Goal: Task Accomplishment & Management: Complete application form

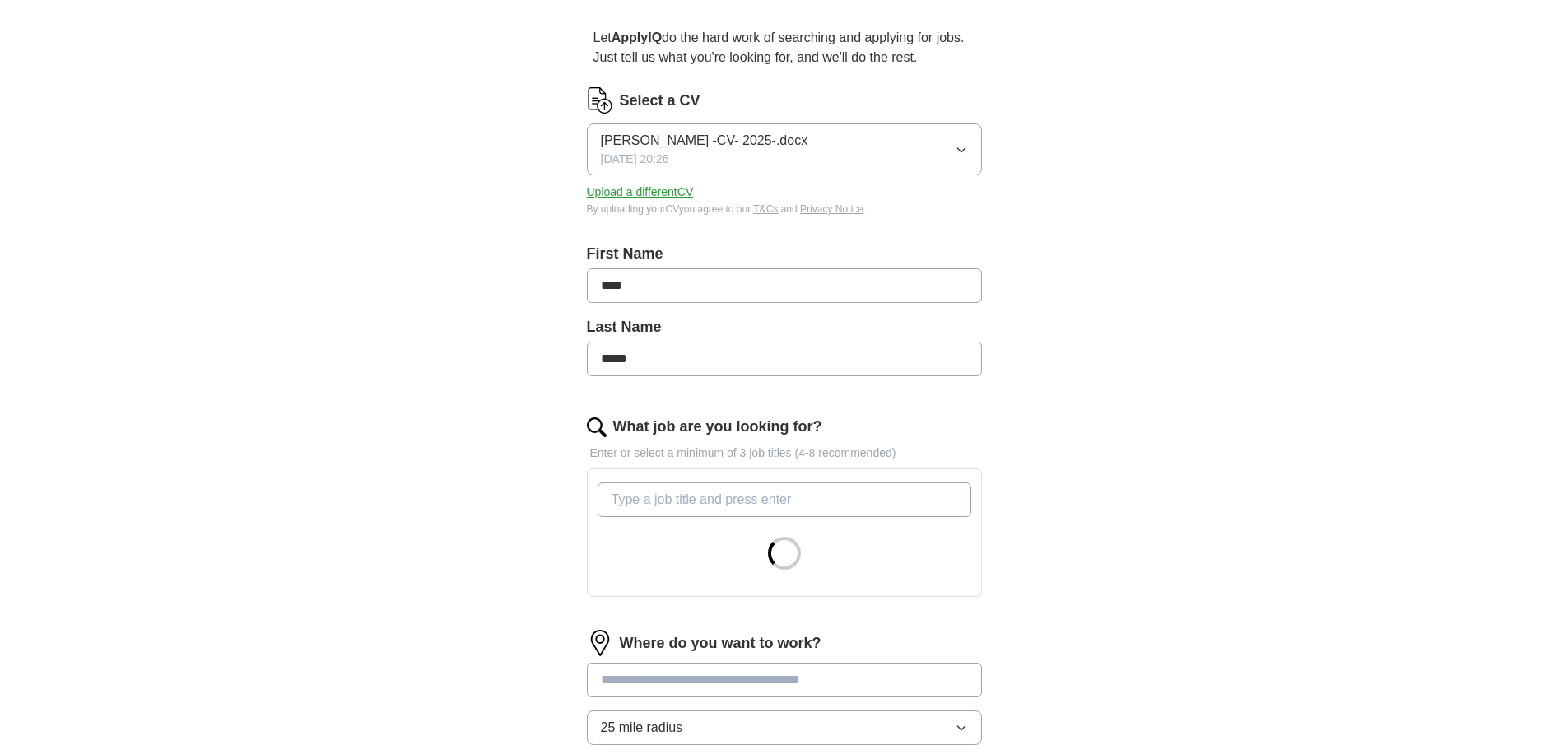
scroll to position [494, 0]
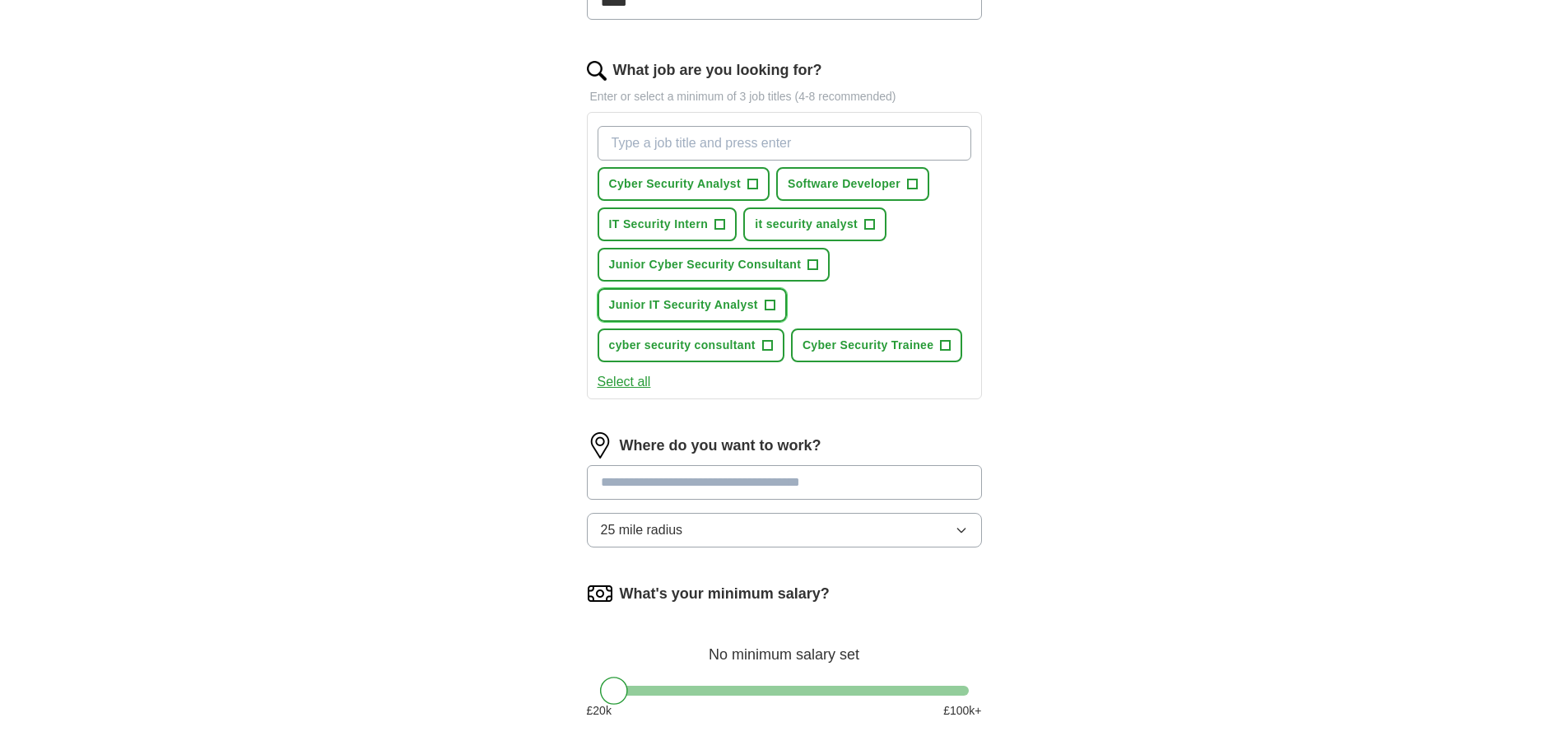
click at [747, 301] on span "Junior IT Security Analyst" at bounding box center [683, 305] width 149 height 18
click at [839, 344] on span "Cyber Security Trainee" at bounding box center [867, 345] width 131 height 18
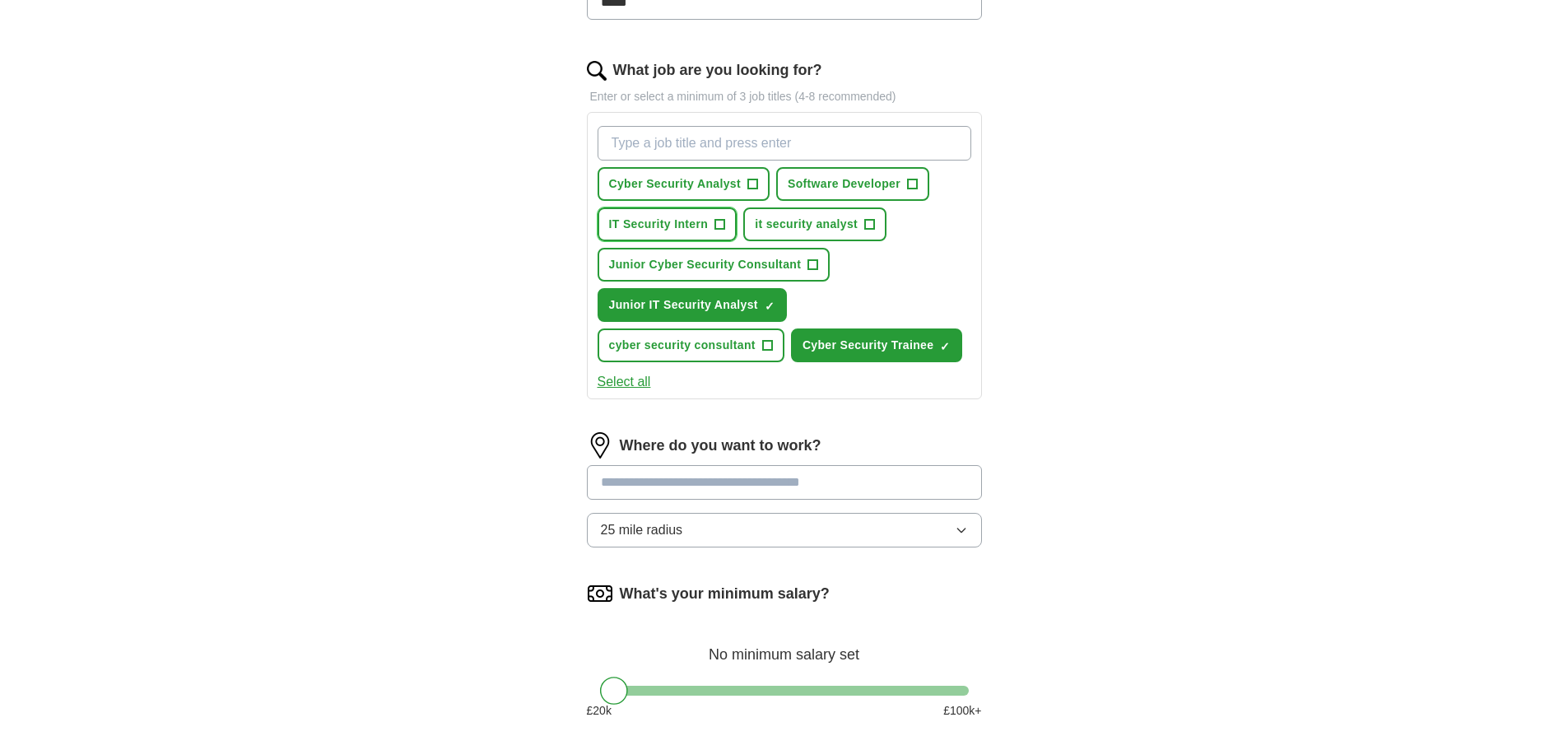
click at [676, 224] on span "IT Security Intern" at bounding box center [659, 224] width 100 height 18
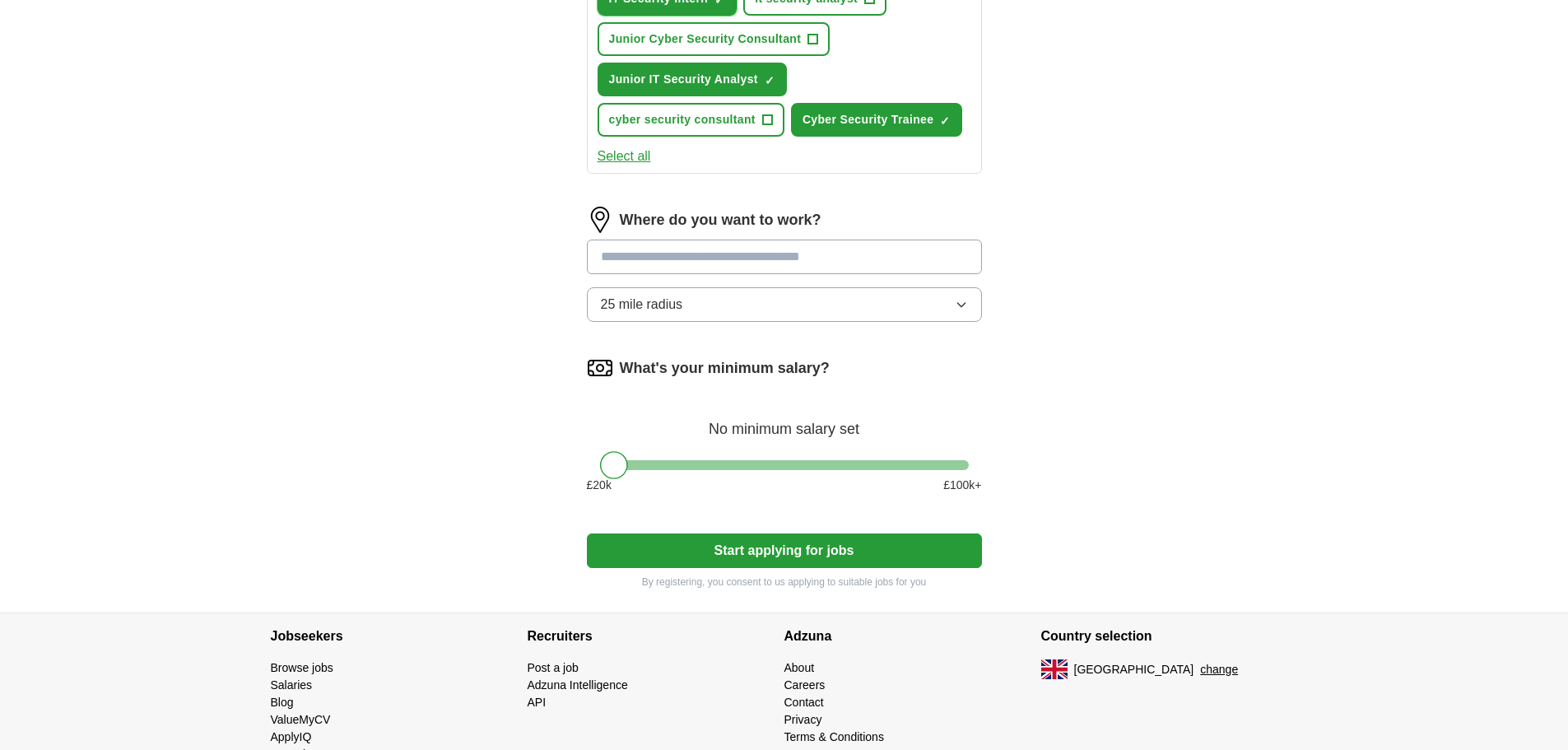
scroll to position [766, 0]
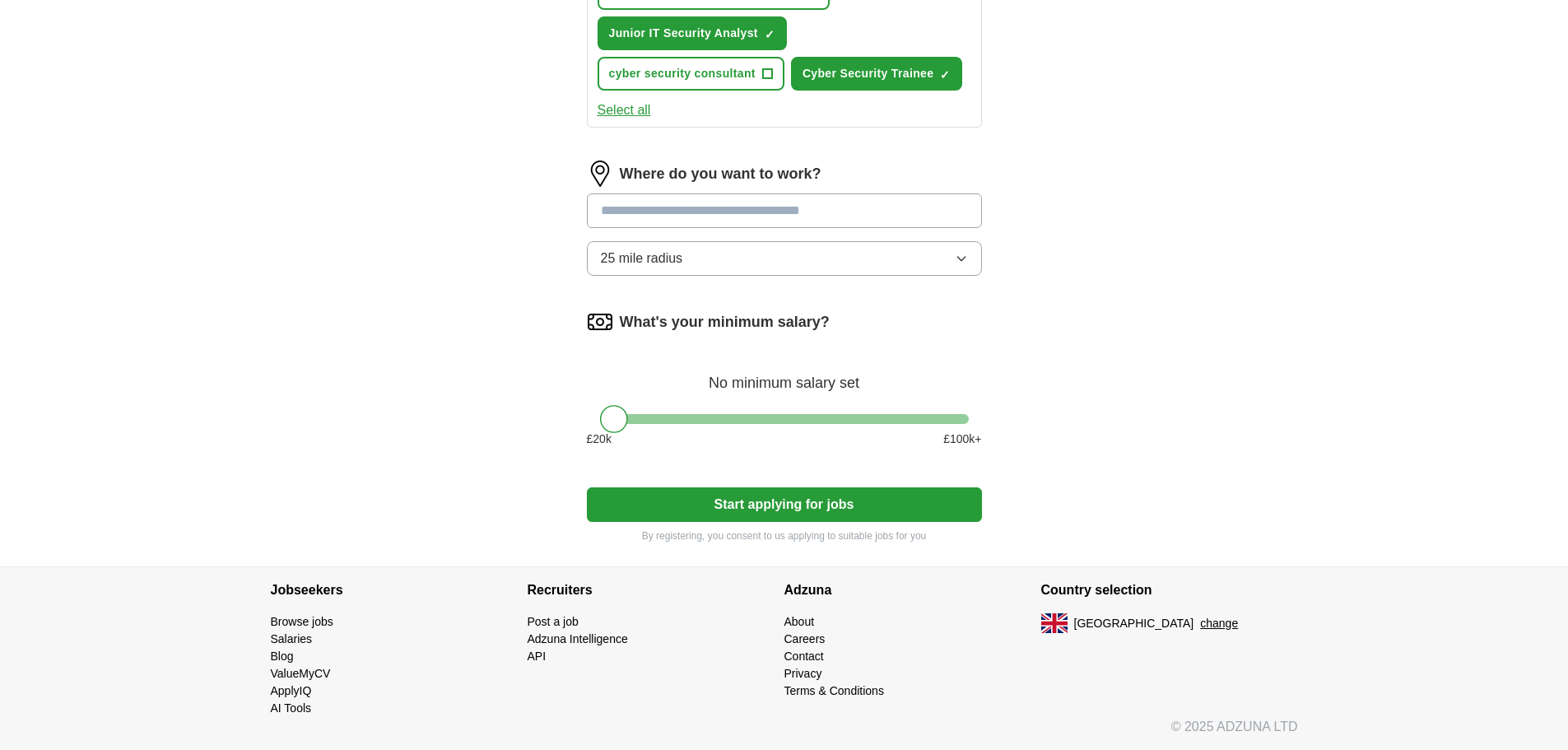
click at [857, 212] on input at bounding box center [784, 210] width 395 height 34
type input "*********"
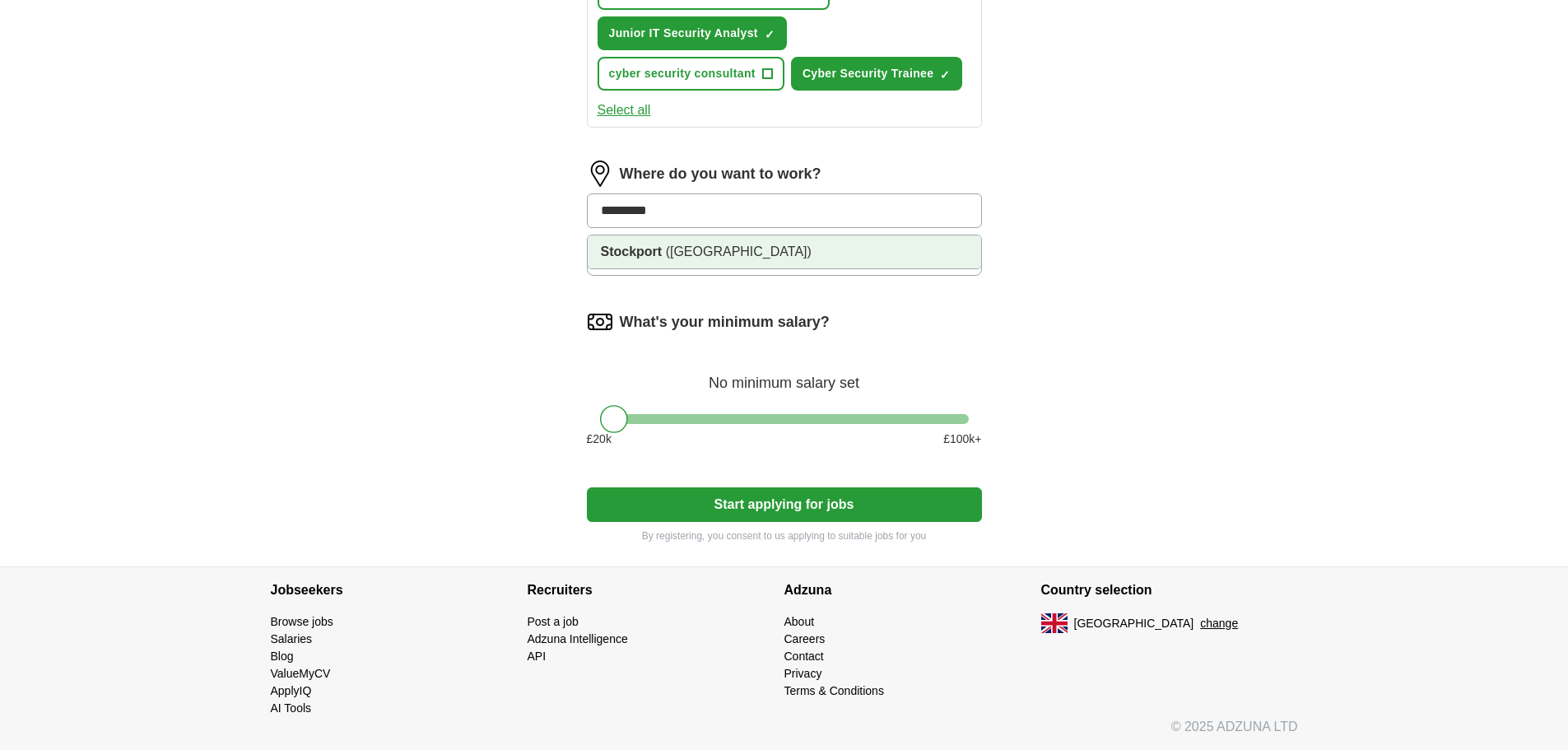
click at [766, 248] on span "([GEOGRAPHIC_DATA])" at bounding box center [738, 251] width 145 height 14
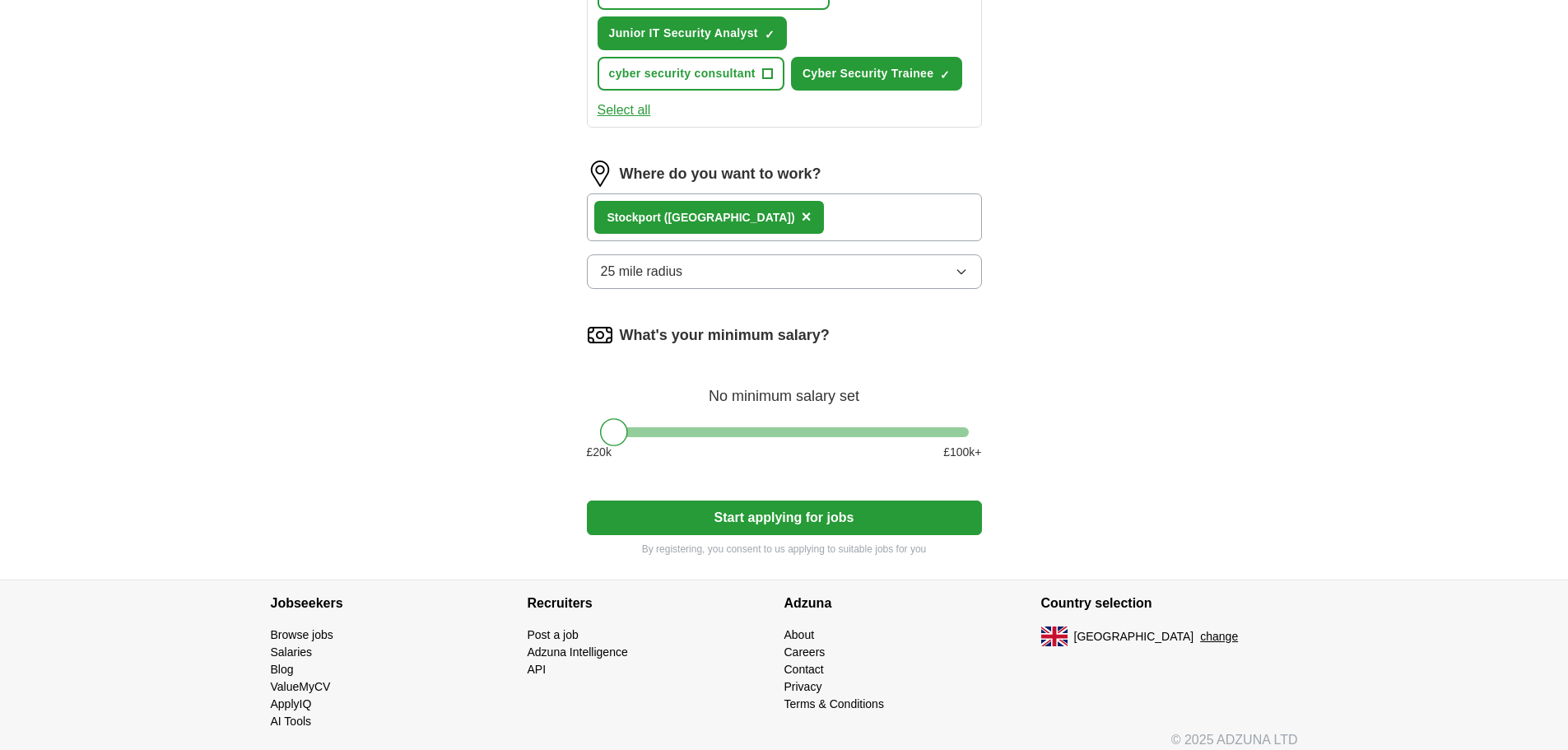
click at [753, 515] on button "Start applying for jobs" at bounding box center [784, 517] width 395 height 34
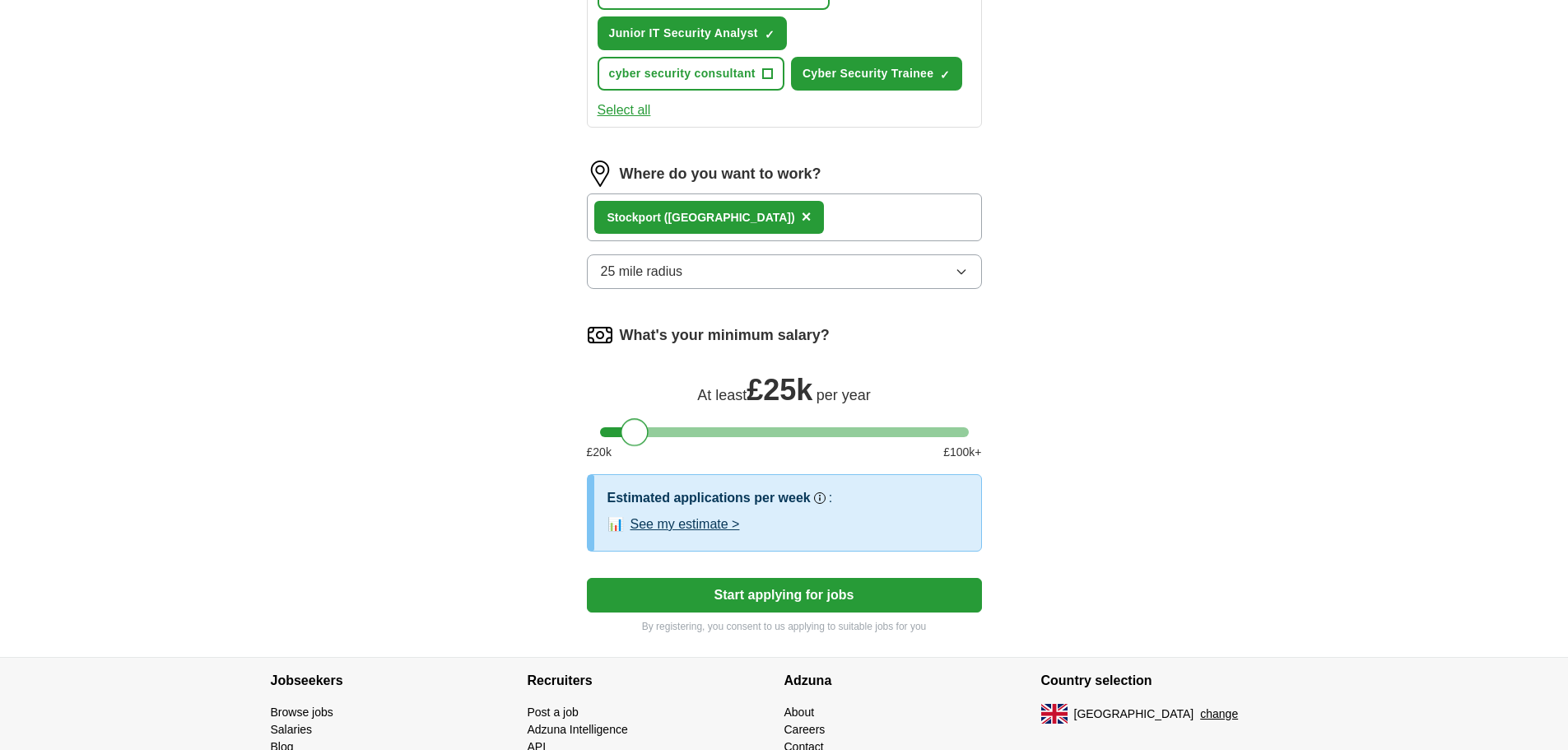
drag, startPoint x: 608, startPoint y: 430, endPoint x: 629, endPoint y: 441, distance: 23.7
click at [629, 441] on div at bounding box center [635, 432] width 28 height 28
click at [658, 527] on button "See my estimate >" at bounding box center [685, 524] width 109 height 20
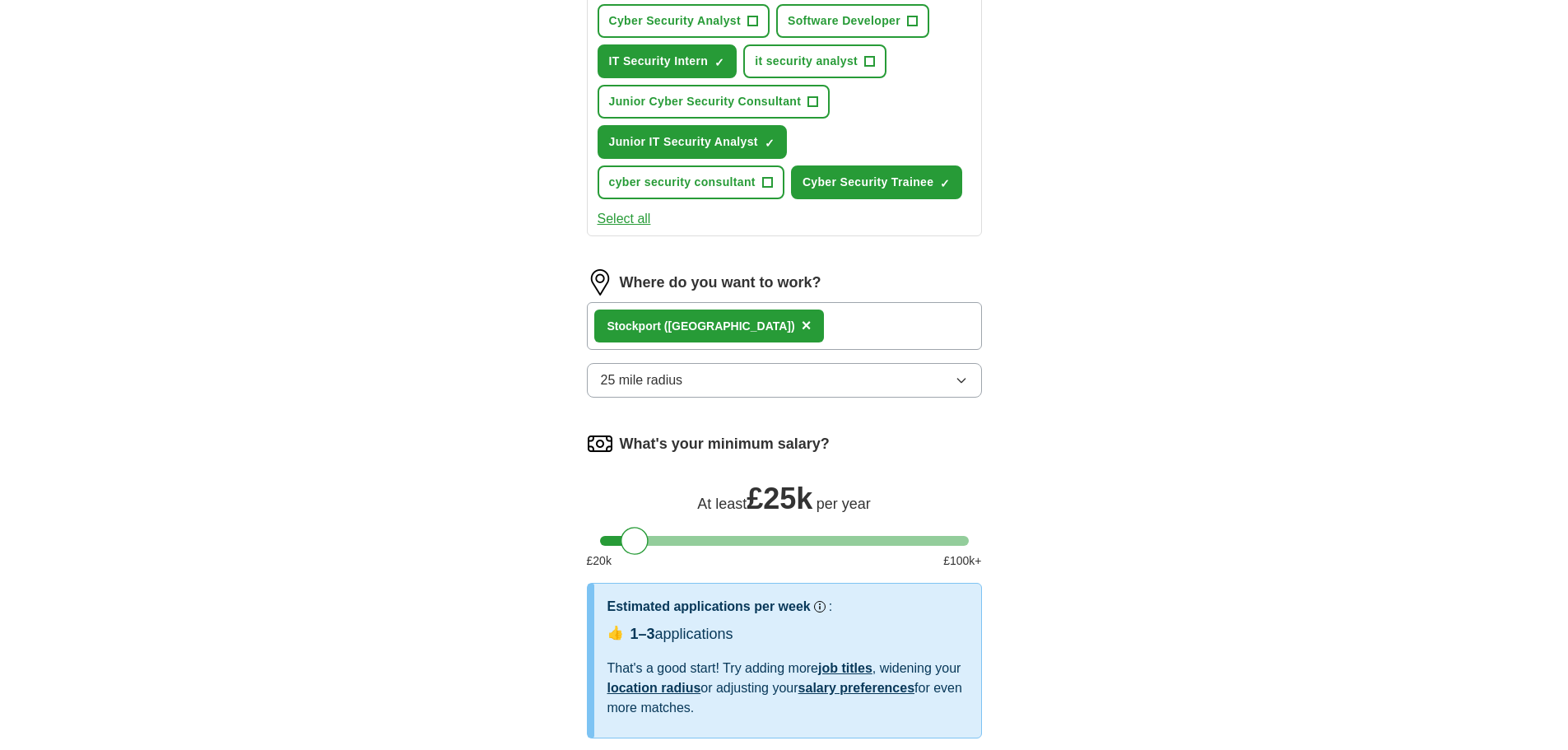
scroll to position [519, 0]
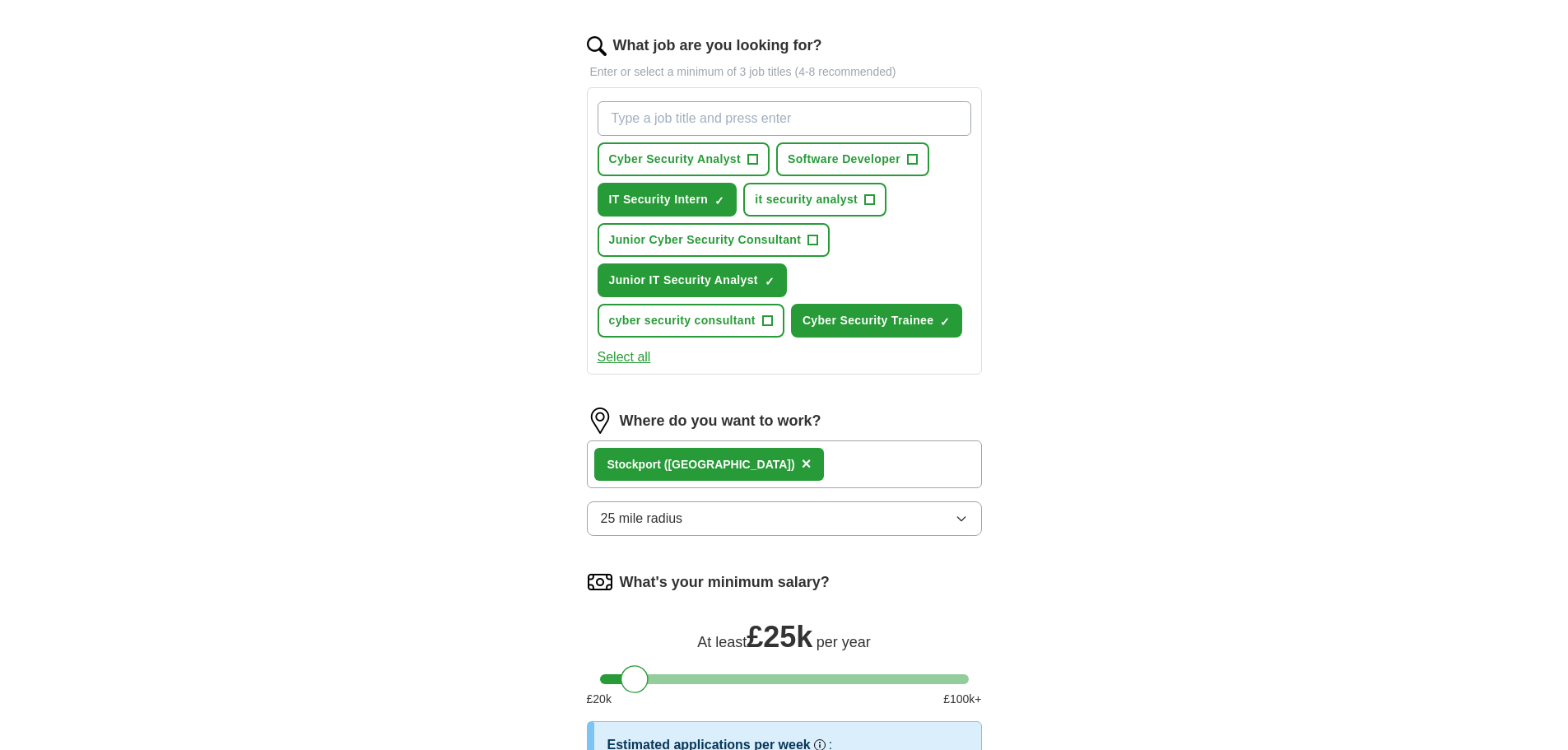
click at [830, 126] on input "What job are you looking for?" at bounding box center [784, 118] width 374 height 34
type input "c"
click at [618, 357] on button "Select all" at bounding box center [624, 357] width 53 height 20
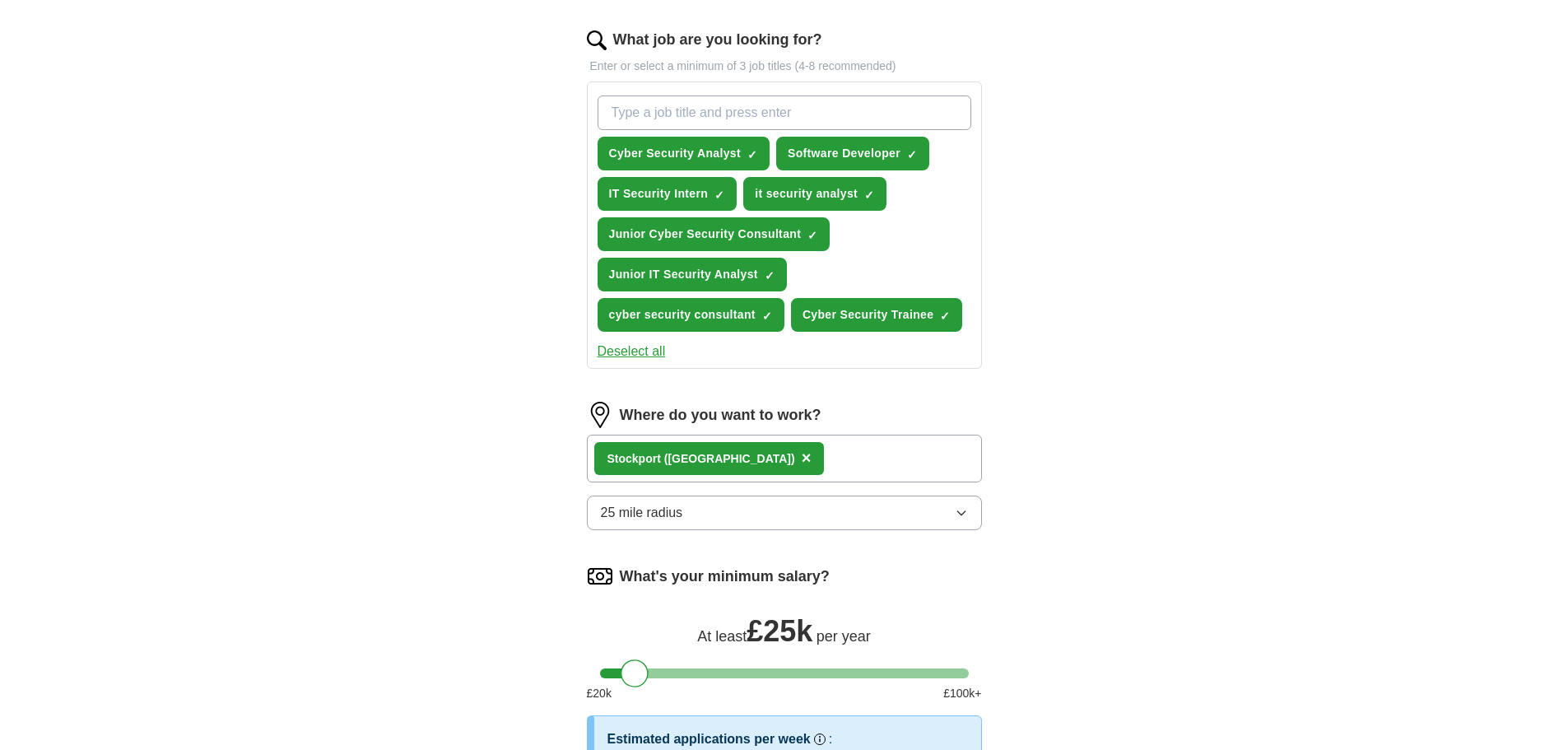
scroll to position [907, 0]
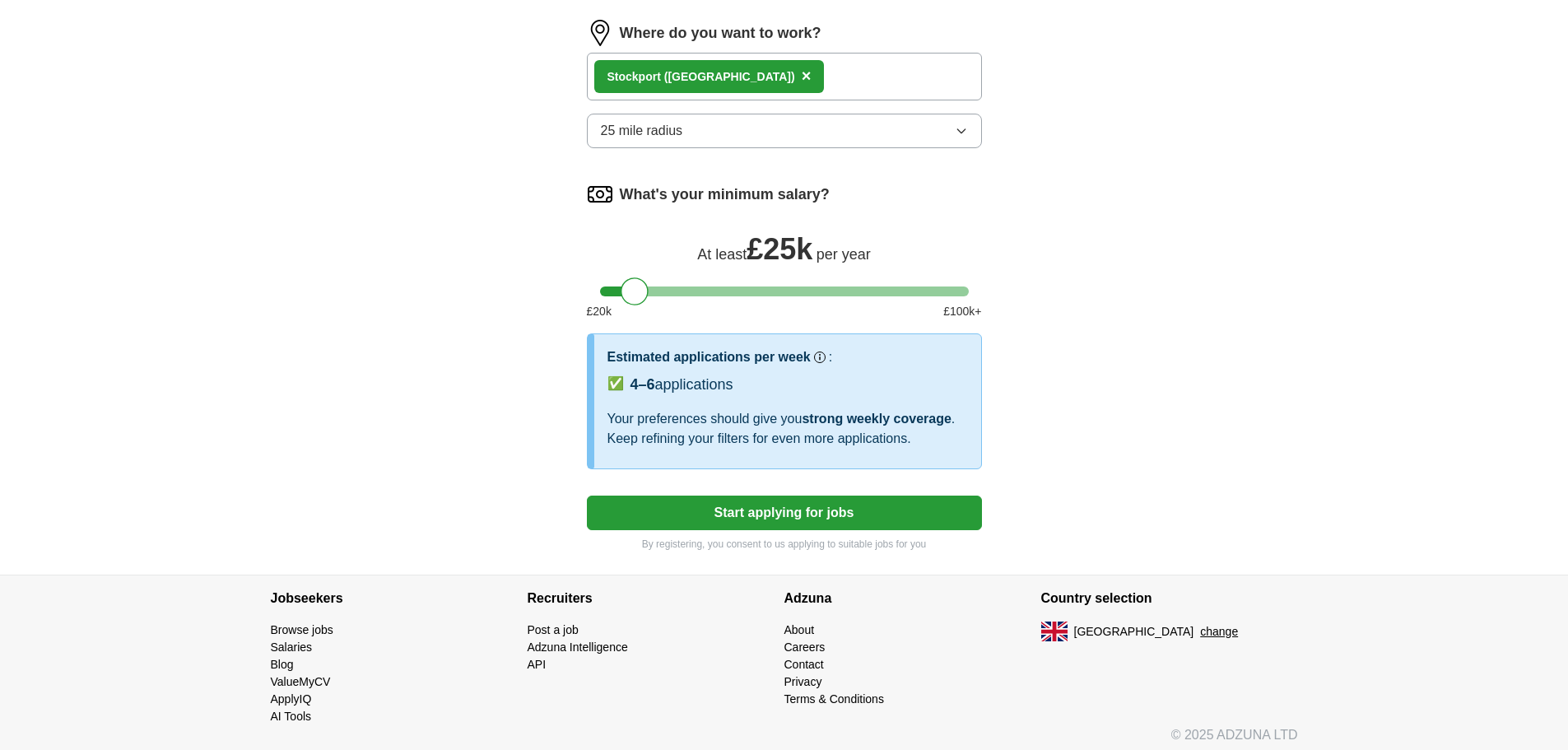
click at [816, 503] on button "Start applying for jobs" at bounding box center [784, 513] width 395 height 34
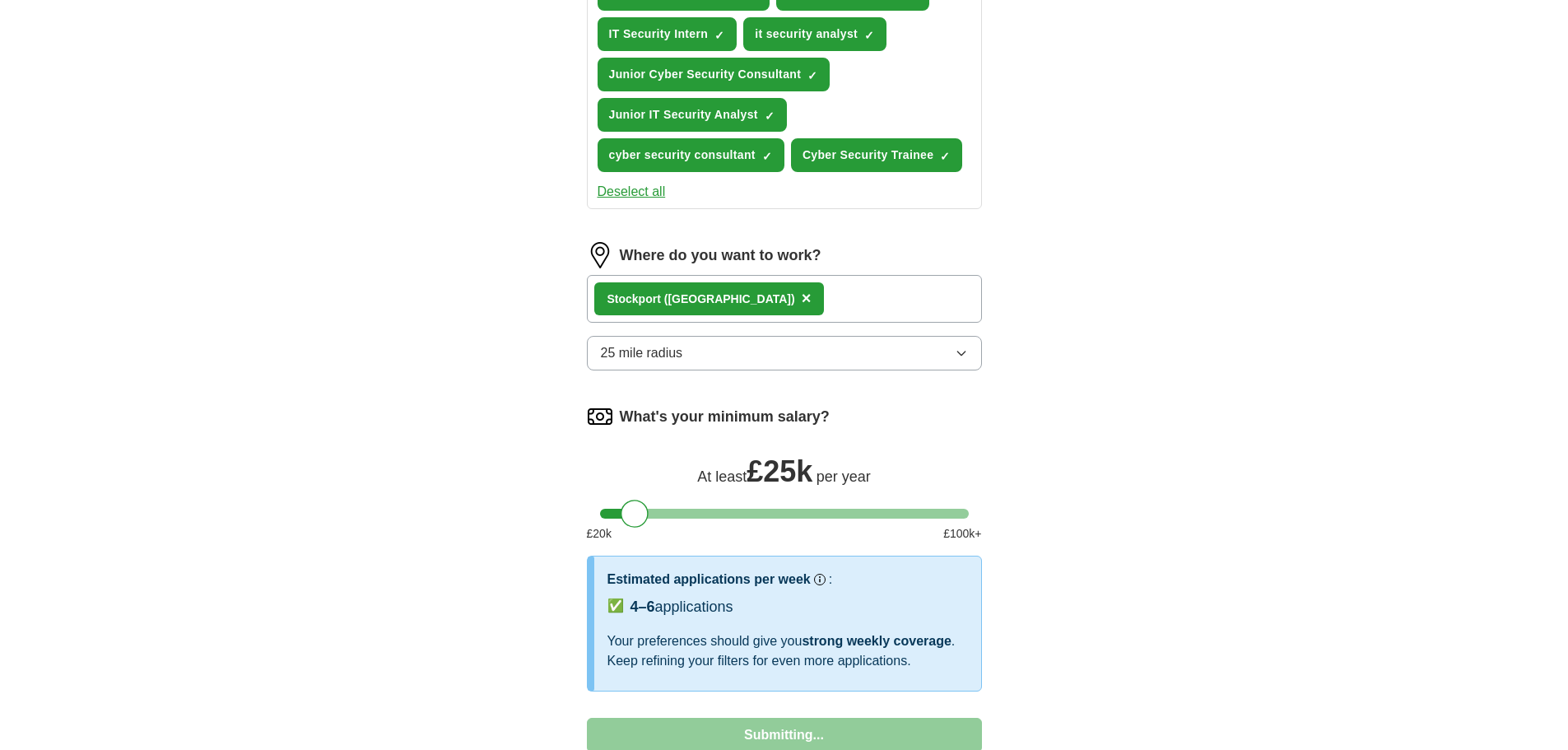
select select "**"
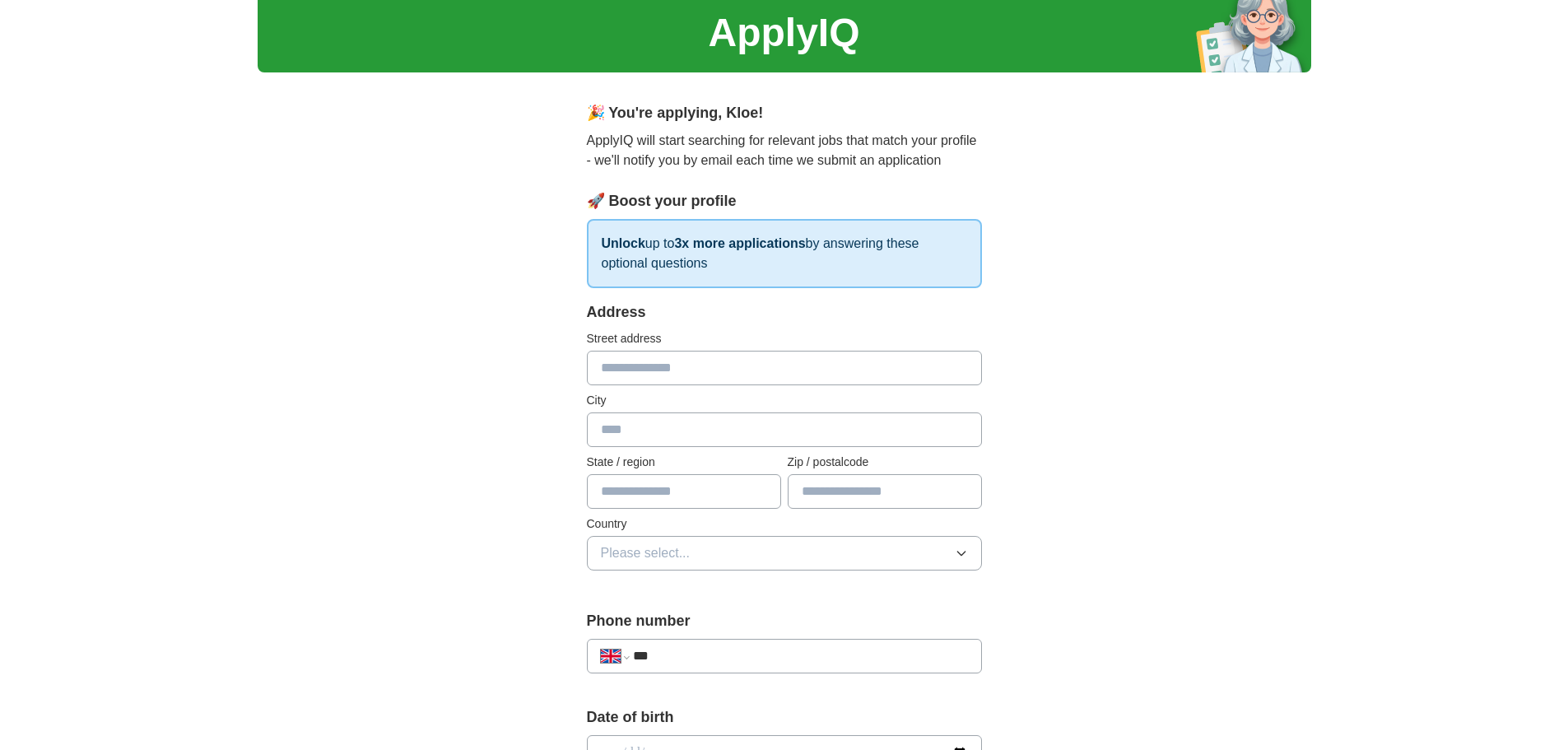
scroll to position [0, 0]
